Goal: Task Accomplishment & Management: Use online tool/utility

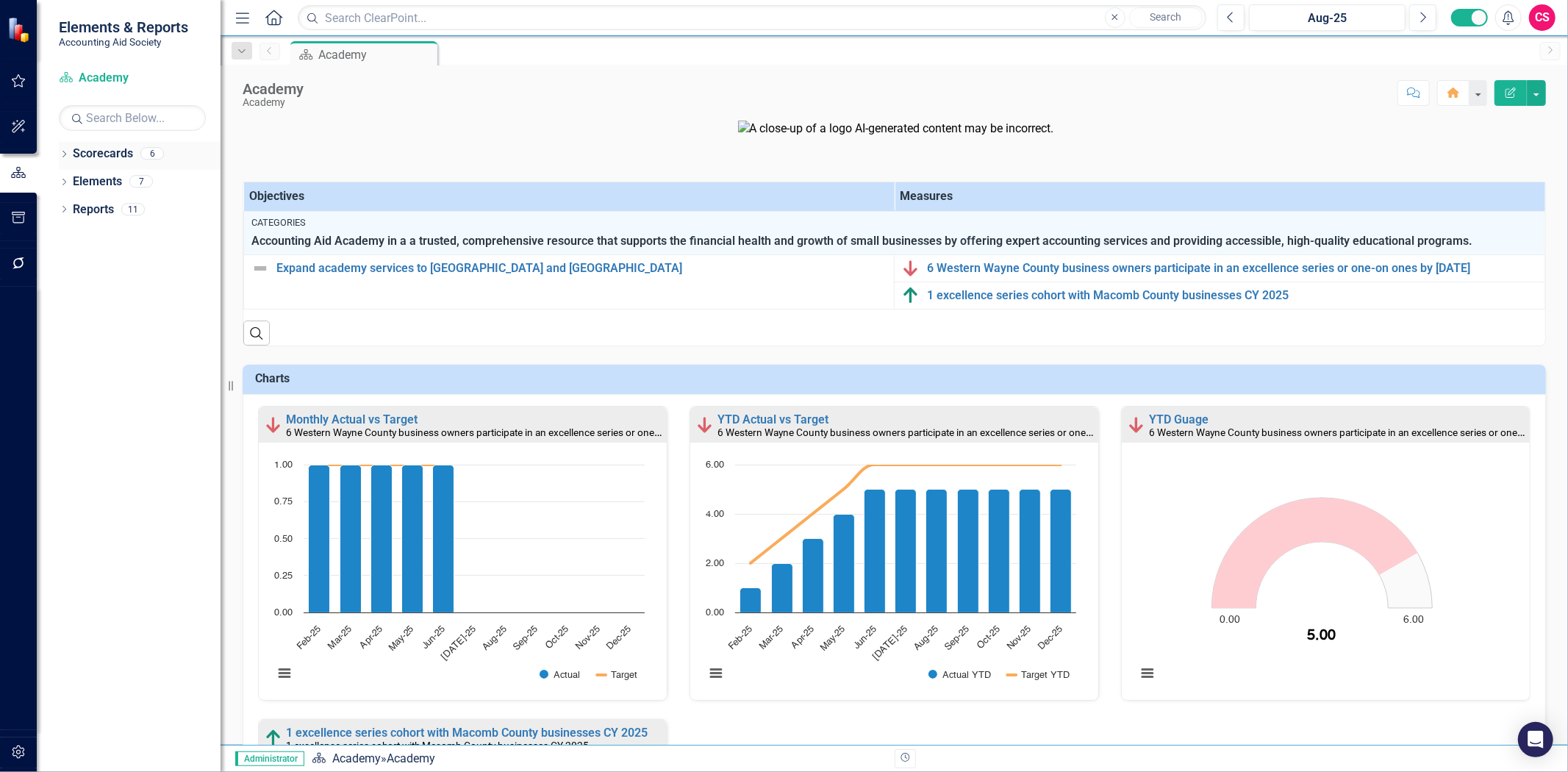
drag, startPoint x: 120, startPoint y: 157, endPoint x: 111, endPoint y: 157, distance: 9.0
click at [119, 157] on link "Scorecards" at bounding box center [103, 154] width 60 height 17
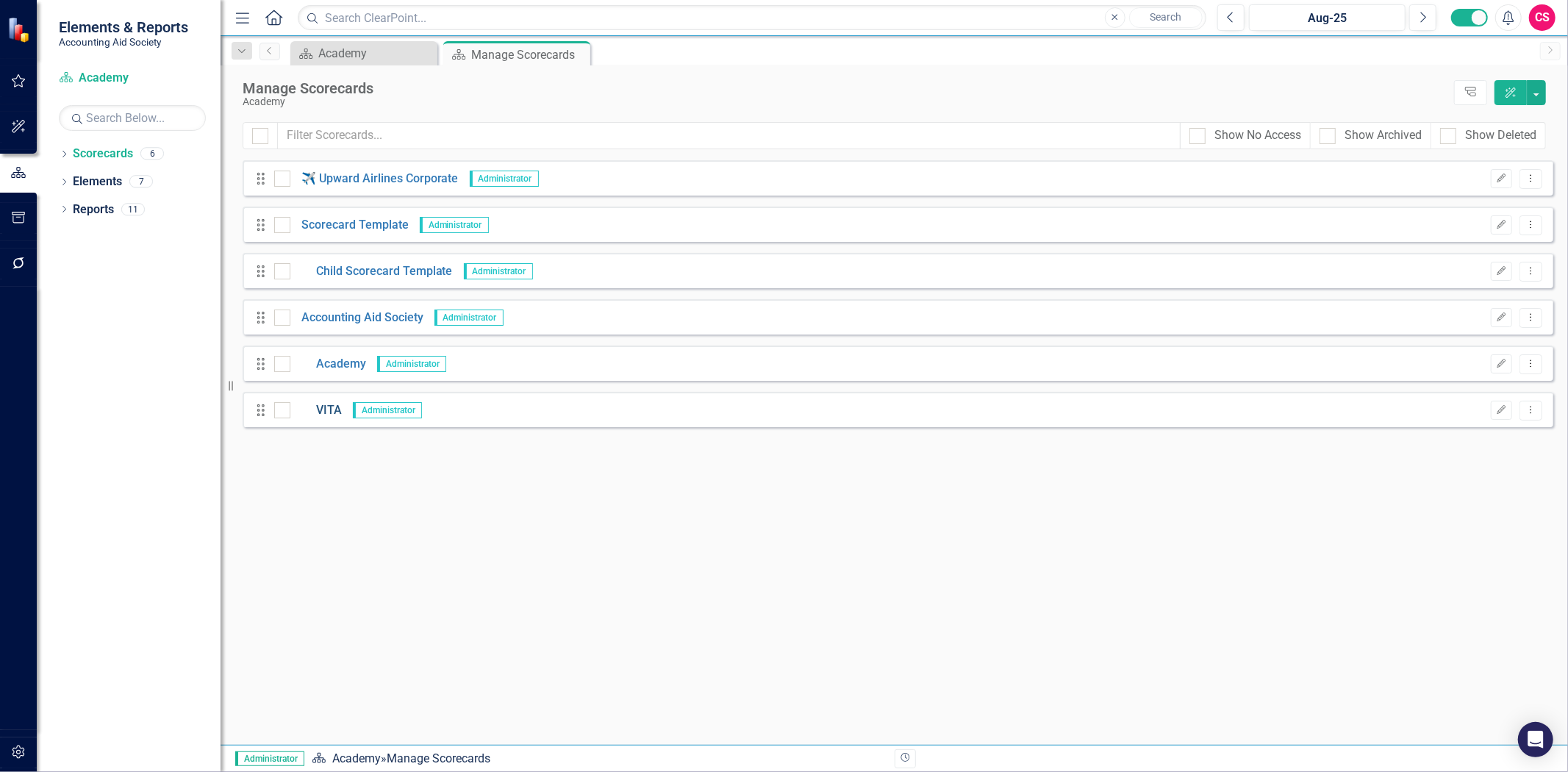
click at [329, 412] on link "VITA" at bounding box center [315, 411] width 52 height 17
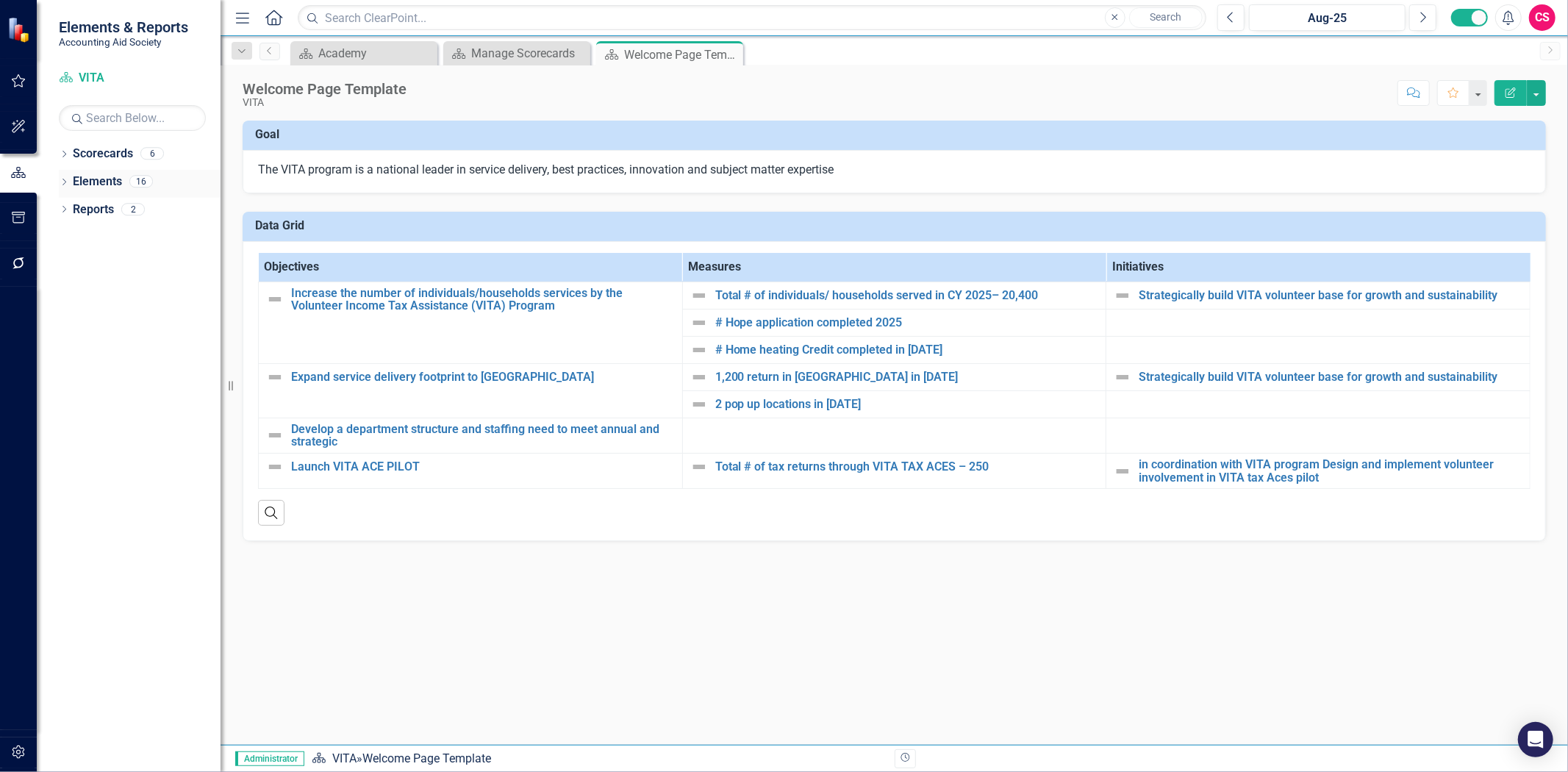
click at [99, 178] on link "Elements" at bounding box center [98, 182] width 49 height 17
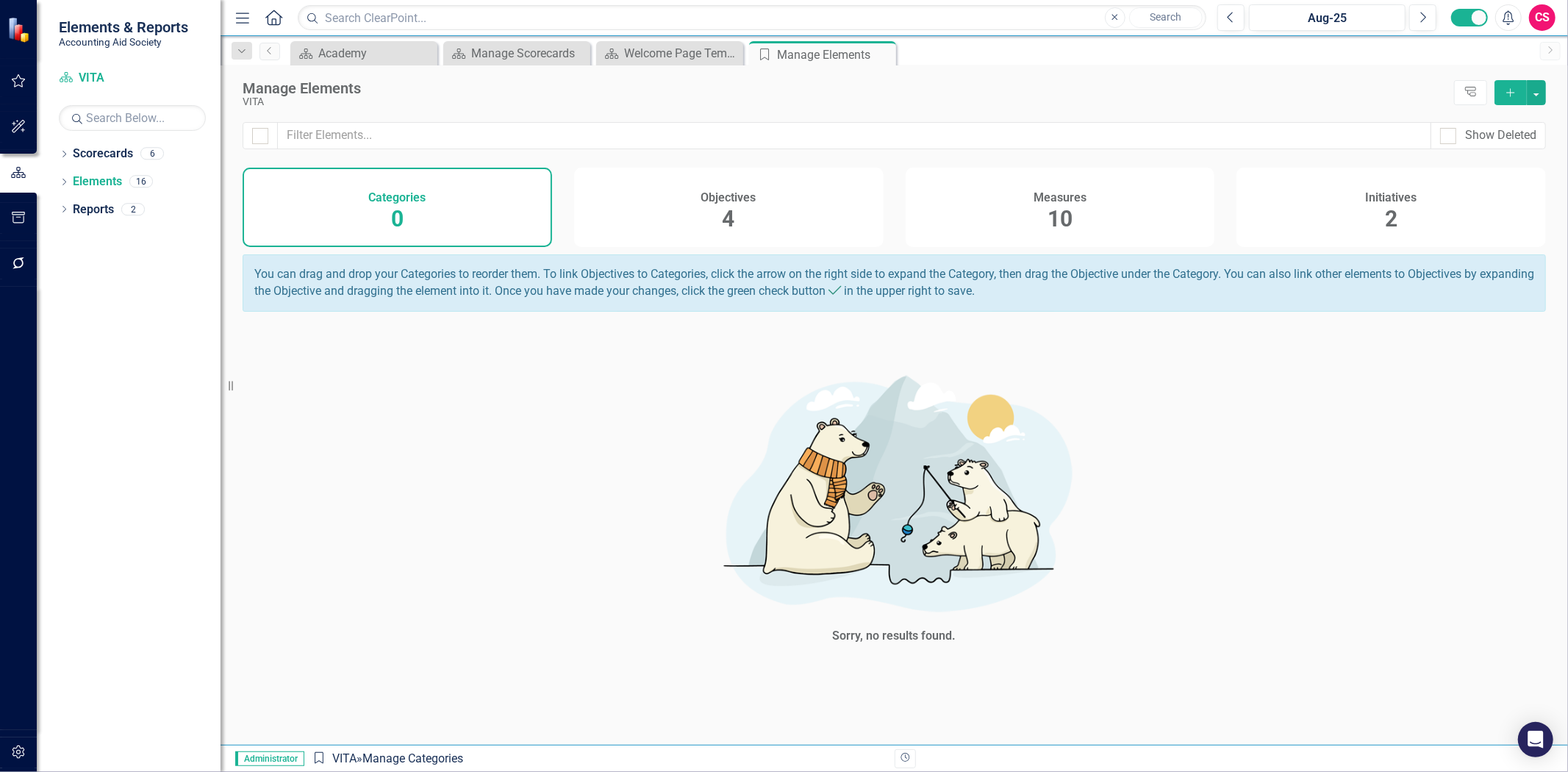
click at [1512, 93] on icon "Add" at bounding box center [1511, 92] width 13 height 10
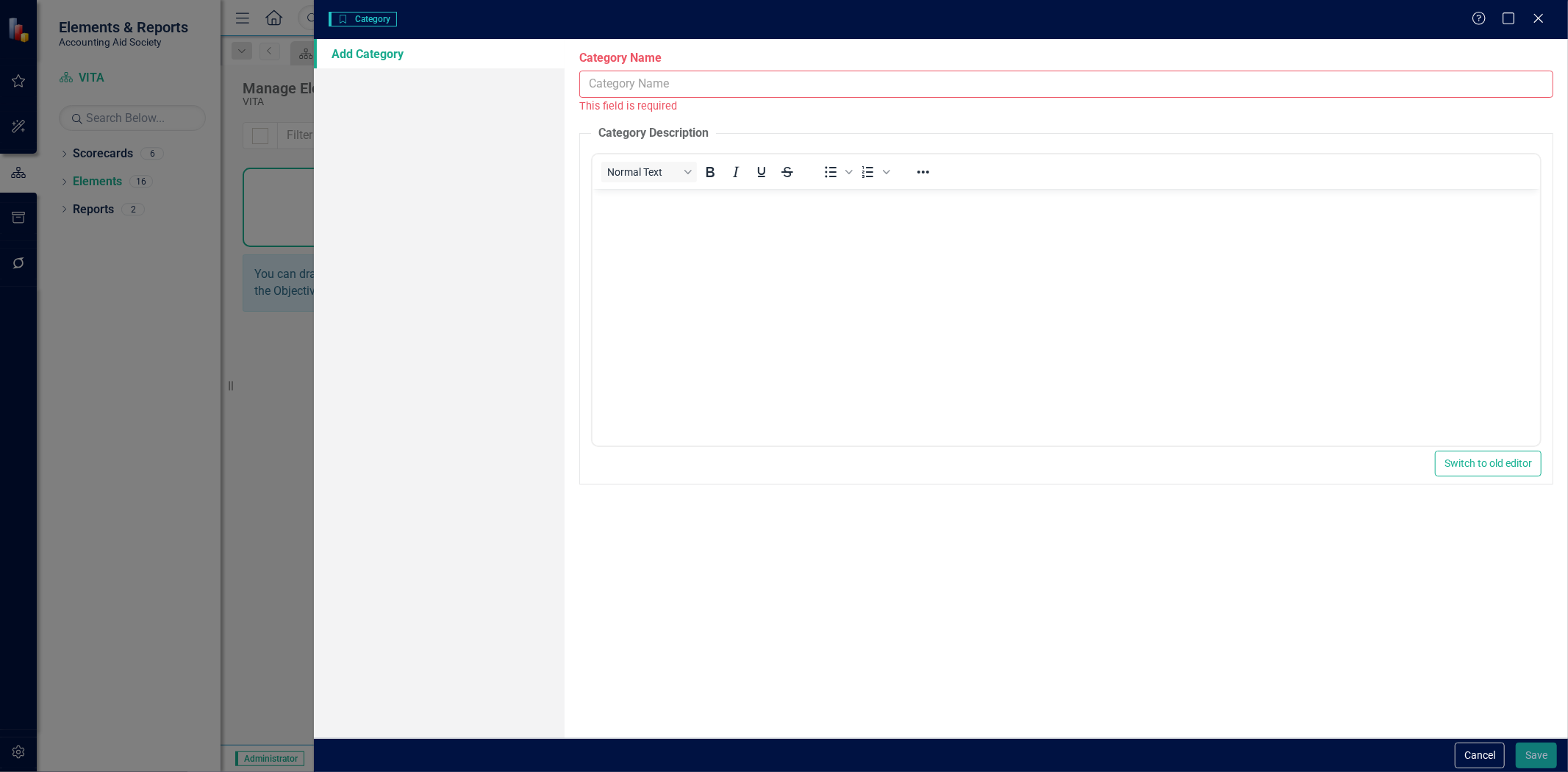
click at [659, 70] on input "Category Name" at bounding box center [1066, 83] width 974 height 27
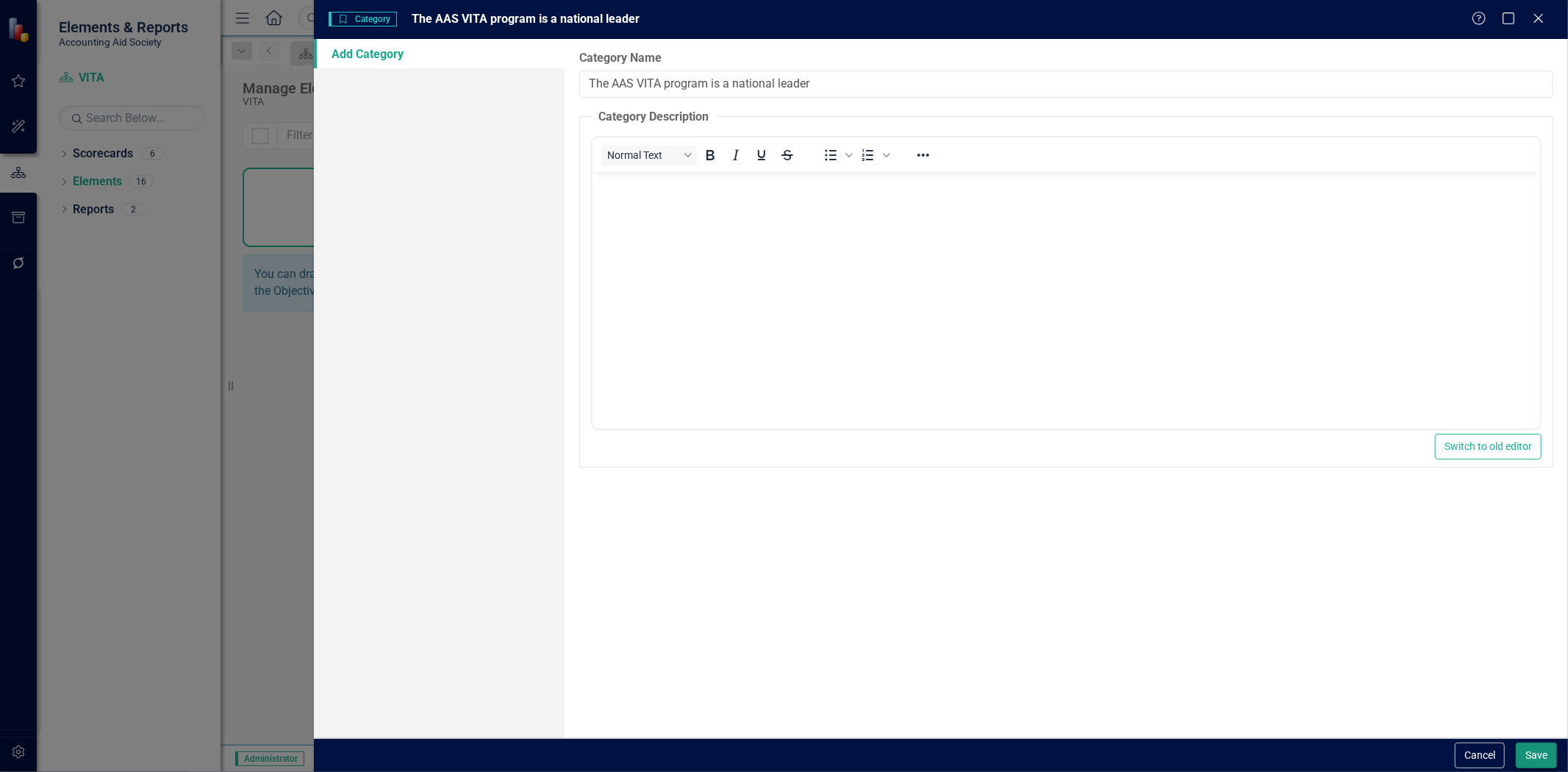
type input "The AAS VITA program is a national leader"
click at [1539, 745] on button "Save" at bounding box center [1536, 754] width 41 height 25
